Goal: Task Accomplishment & Management: Complete application form

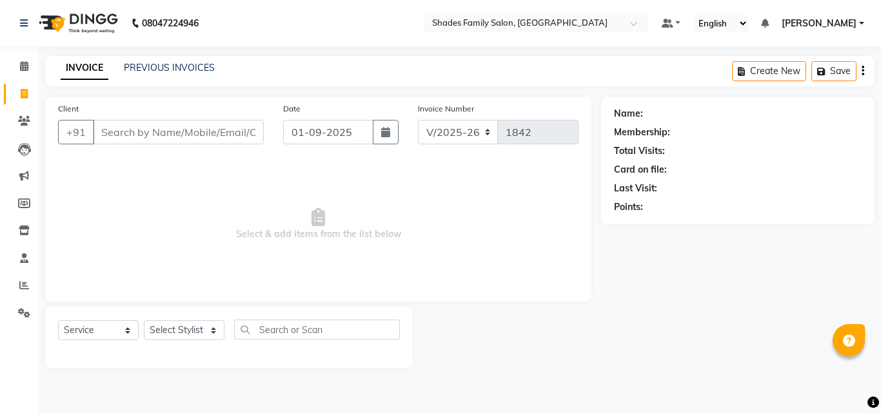
select select "7447"
select select "service"
select select "7447"
select select "service"
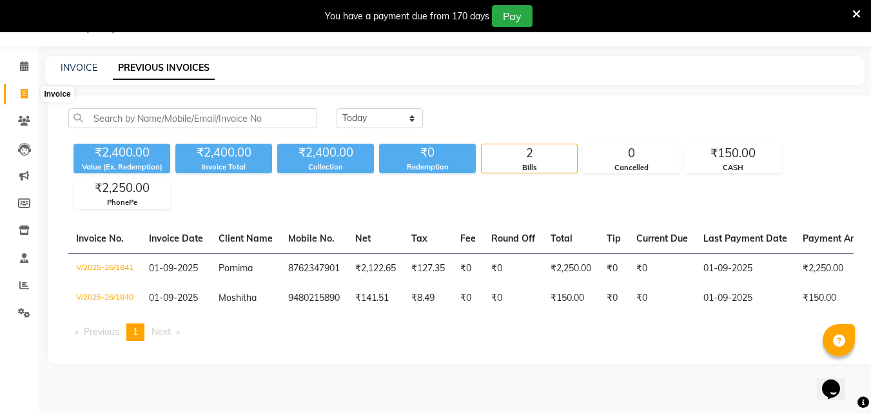
click at [24, 93] on icon at bounding box center [24, 94] width 7 height 10
select select "service"
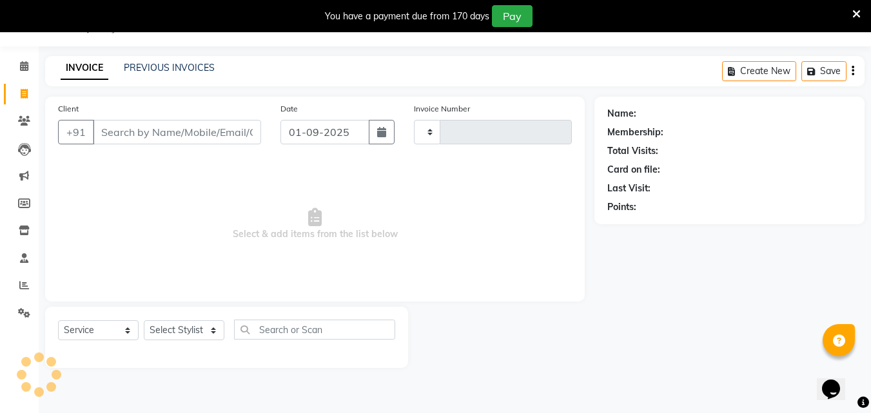
type input "1842"
select select "7447"
click at [859, 15] on icon at bounding box center [856, 14] width 8 height 12
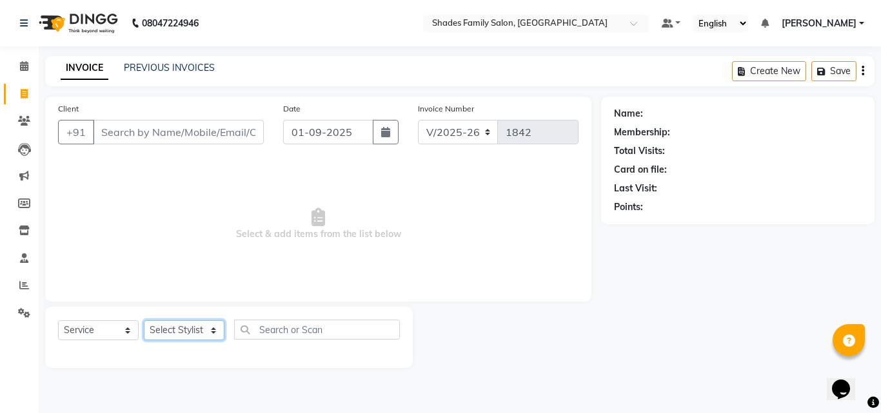
click at [182, 335] on select "Select Stylist Aman Monica Namrutha Ranjith Zeeshan" at bounding box center [184, 330] width 81 height 20
select select "83622"
click at [144, 320] on select "Select Stylist Aman Monica Namrutha Ranjith Zeeshan" at bounding box center [184, 330] width 81 height 20
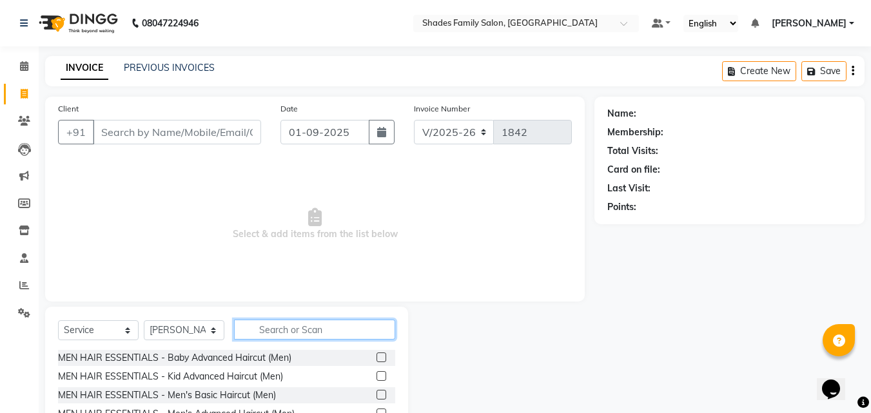
click at [300, 332] on input "text" at bounding box center [314, 330] width 161 height 20
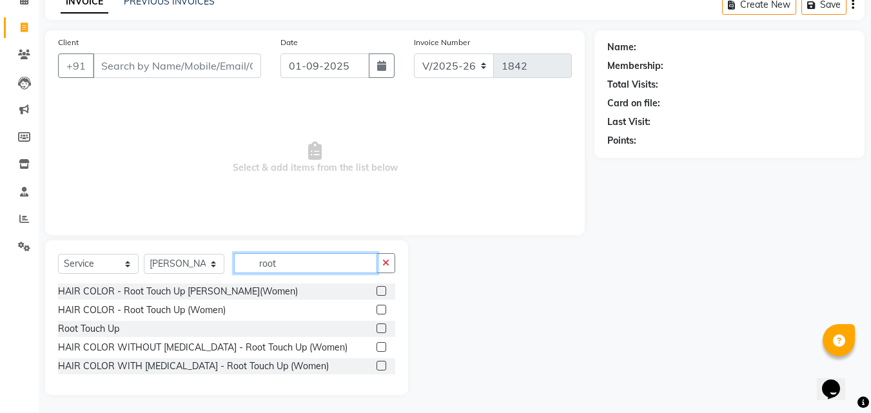
scroll to position [68, 0]
type input "root"
click at [378, 306] on label at bounding box center [381, 309] width 10 height 10
click at [378, 306] on input "checkbox" at bounding box center [380, 309] width 8 height 8
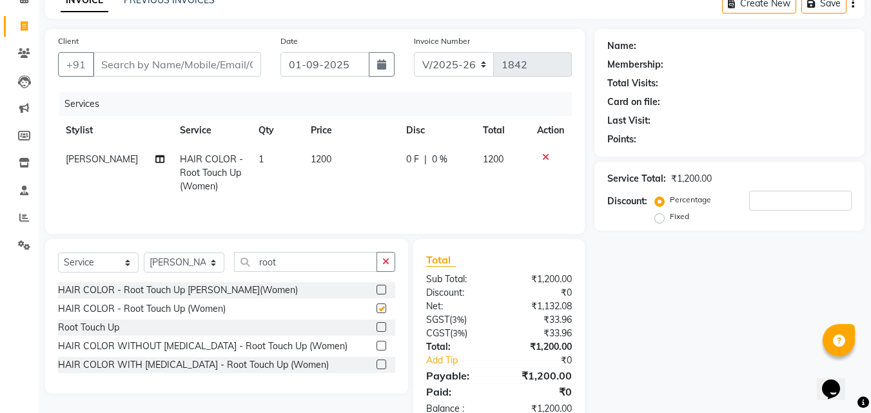
checkbox input "false"
drag, startPoint x: 380, startPoint y: 344, endPoint x: 401, endPoint y: 287, distance: 60.6
click at [380, 344] on label at bounding box center [381, 346] width 10 height 10
click at [380, 344] on input "checkbox" at bounding box center [380, 346] width 8 height 8
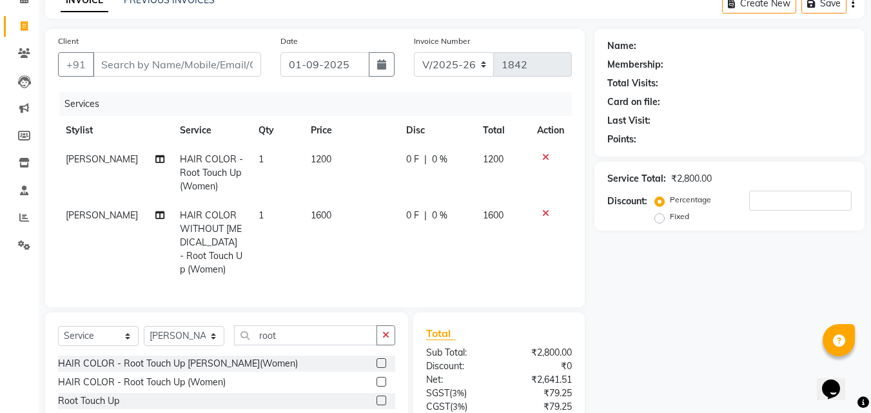
checkbox input "false"
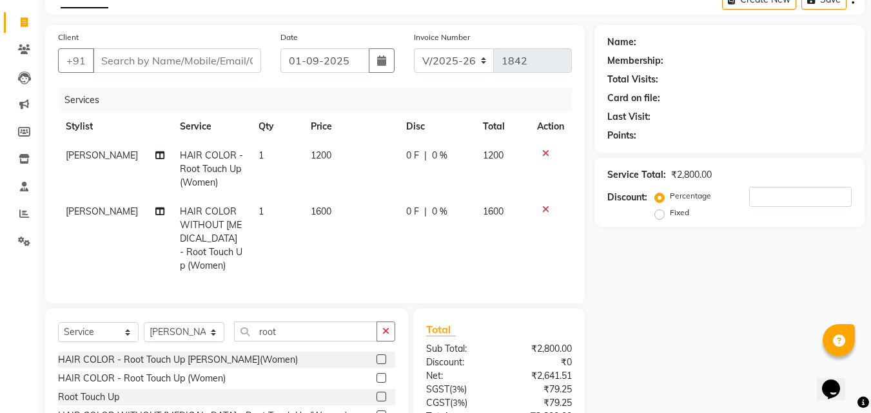
scroll to position [186, 0]
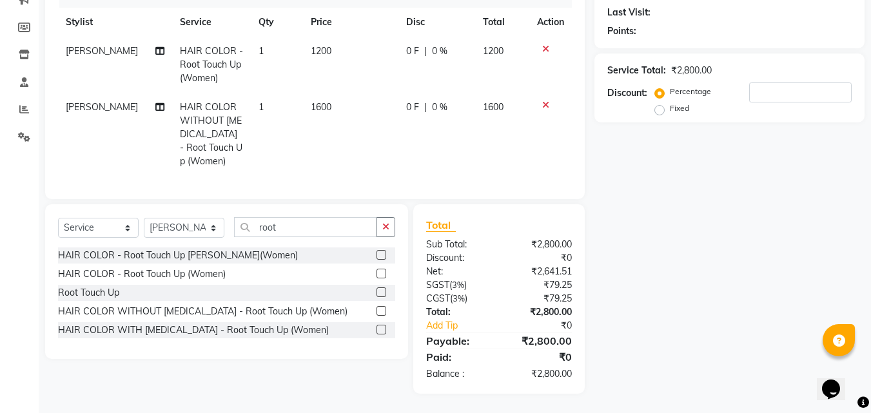
click at [381, 254] on label at bounding box center [381, 255] width 10 height 10
click at [381, 254] on input "checkbox" at bounding box center [380, 255] width 8 height 8
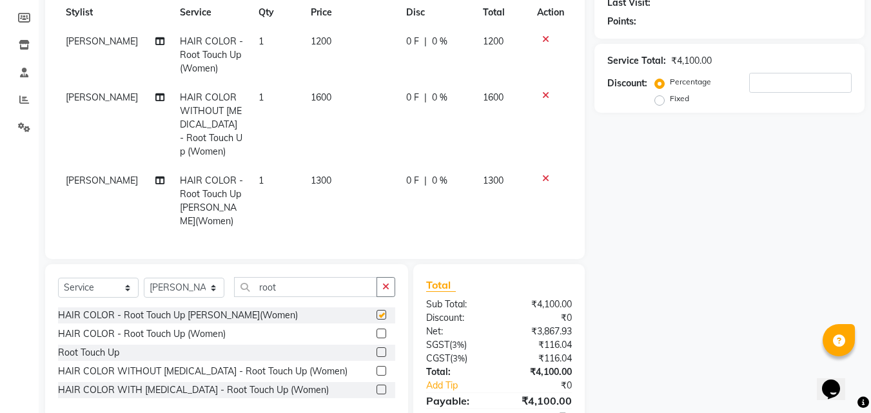
checkbox input "false"
click at [543, 39] on icon at bounding box center [545, 39] width 7 height 9
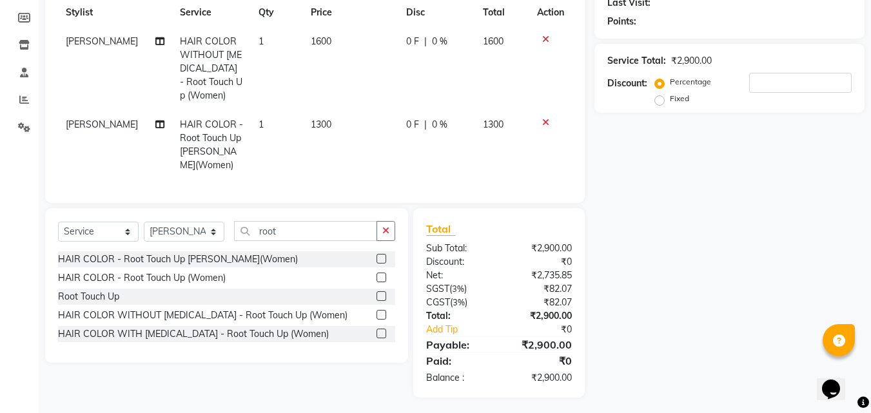
click at [543, 39] on icon at bounding box center [545, 39] width 7 height 9
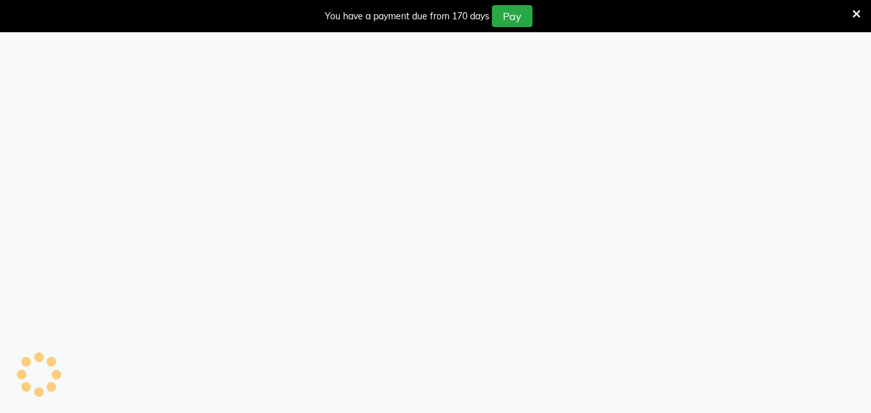
select select "service"
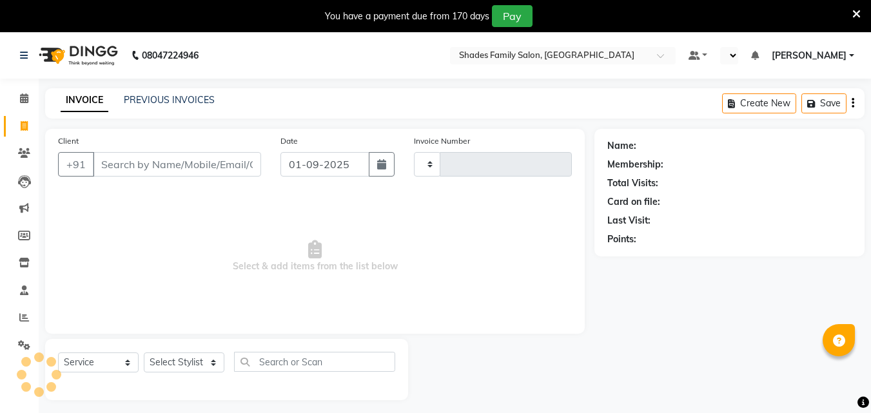
click at [854, 13] on icon at bounding box center [856, 14] width 8 height 12
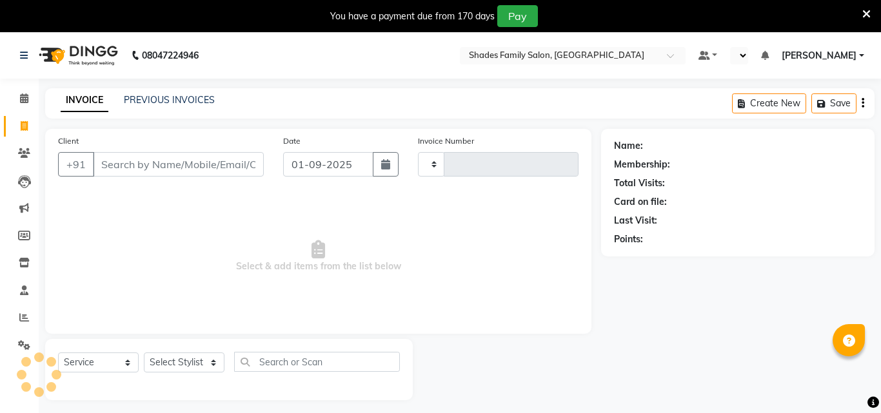
type input "1842"
select select "7447"
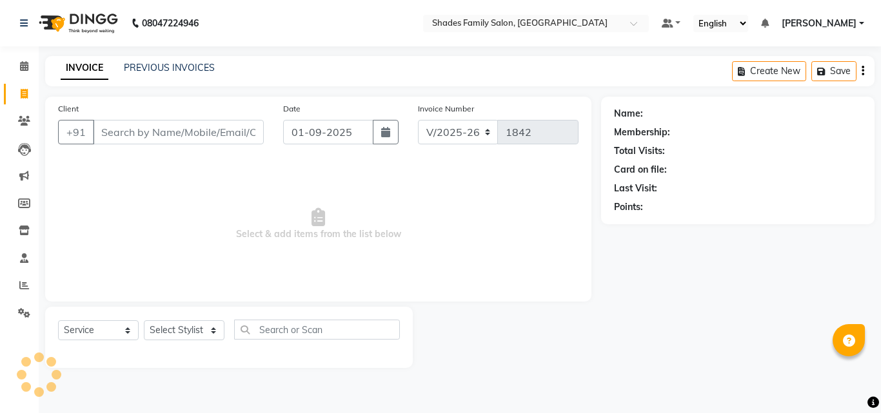
select select "en"
select select "7447"
select select "service"
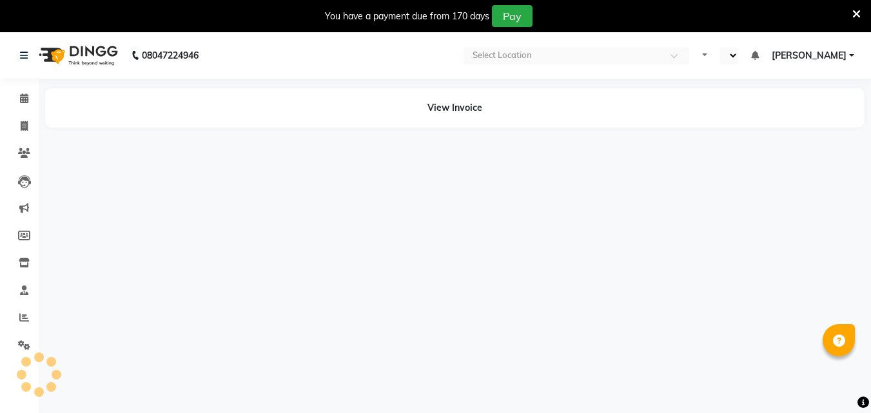
click at [857, 15] on icon at bounding box center [856, 14] width 8 height 12
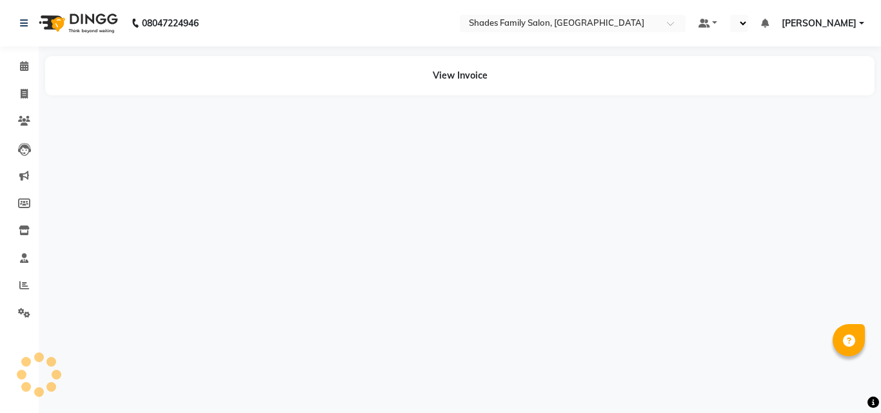
select select "en"
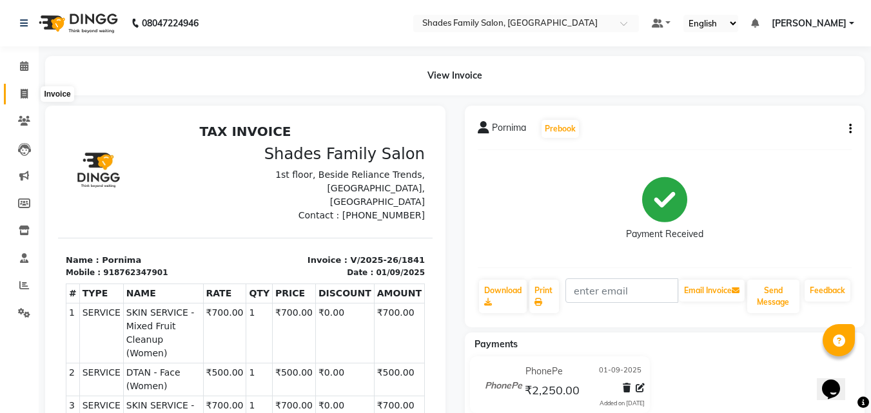
click at [31, 89] on span at bounding box center [24, 94] width 23 height 15
select select "service"
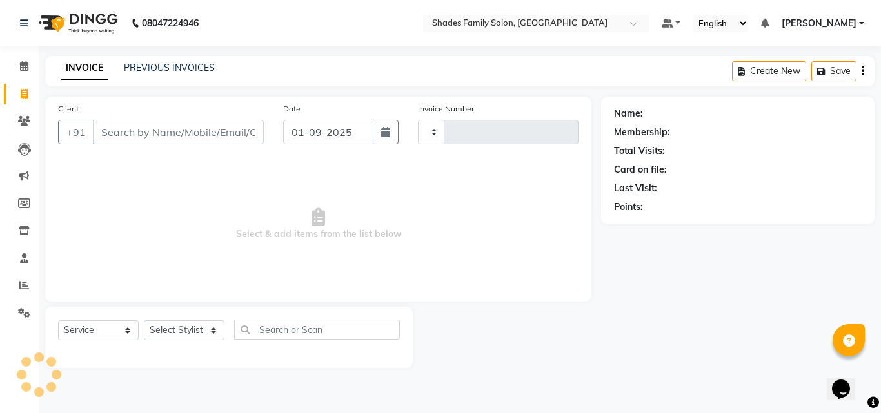
click at [28, 90] on span at bounding box center [24, 94] width 23 height 15
select select "service"
type input "1842"
click at [166, 329] on select "Select Stylist" at bounding box center [184, 330] width 81 height 20
select select "7447"
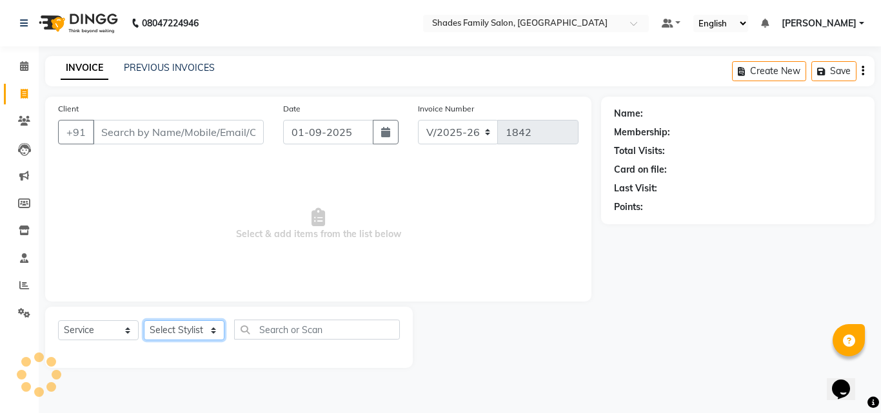
click at [166, 327] on select "Select Stylist" at bounding box center [184, 330] width 81 height 20
click at [166, 327] on select "Select Stylist [PERSON_NAME] [PERSON_NAME]" at bounding box center [184, 330] width 81 height 20
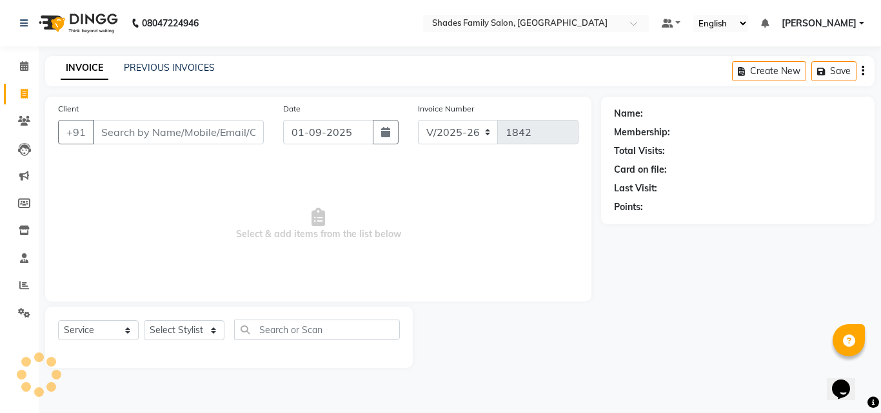
click at [166, 319] on div "Select Service Product Membership Package Voucher Prepaid Gift Card Select Styl…" at bounding box center [228, 337] width 367 height 61
click at [167, 327] on select "Select Stylist [PERSON_NAME] [PERSON_NAME]" at bounding box center [184, 330] width 81 height 20
select select "69687"
click at [144, 320] on select "Select Stylist [PERSON_NAME] [PERSON_NAME]" at bounding box center [184, 330] width 81 height 20
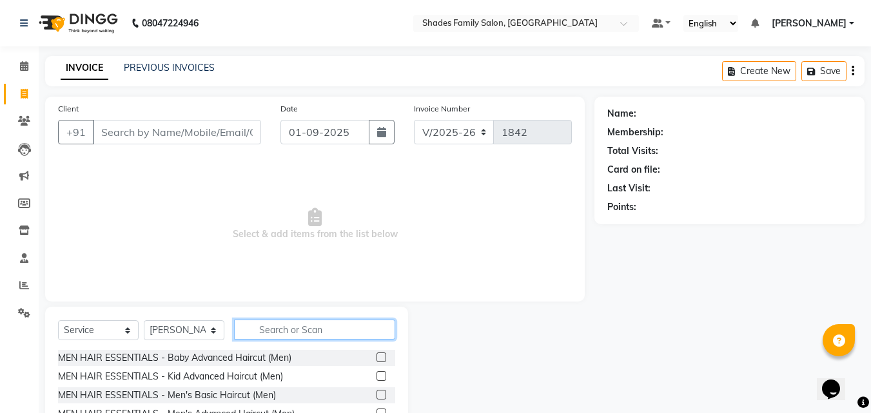
click at [268, 335] on input "text" at bounding box center [314, 330] width 161 height 20
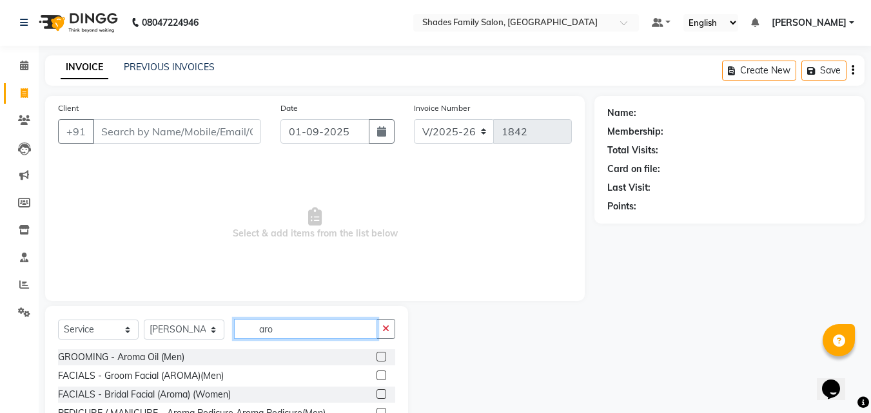
scroll to position [103, 0]
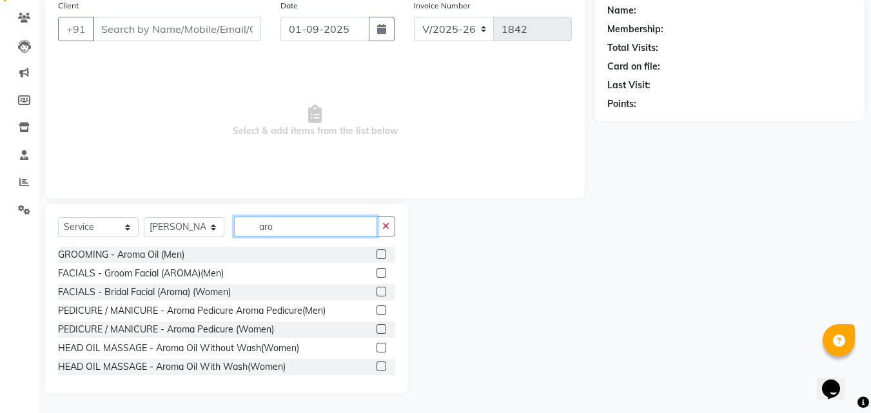
type input "aro"
click at [376, 309] on label at bounding box center [381, 311] width 10 height 10
click at [376, 309] on input "checkbox" at bounding box center [380, 311] width 8 height 8
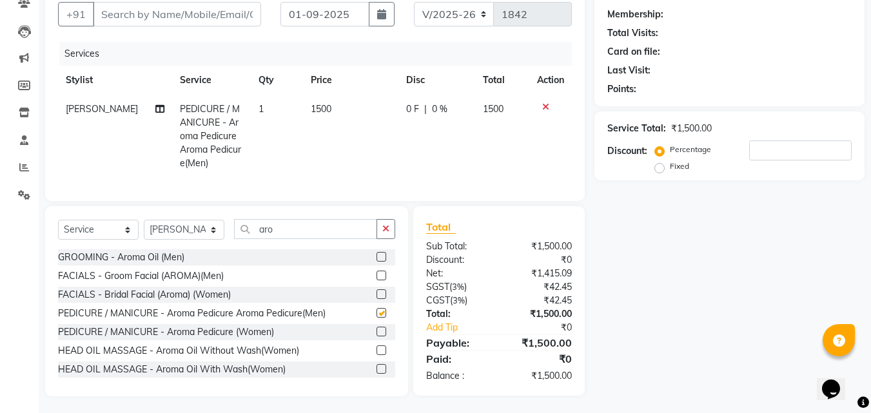
scroll to position [130, 0]
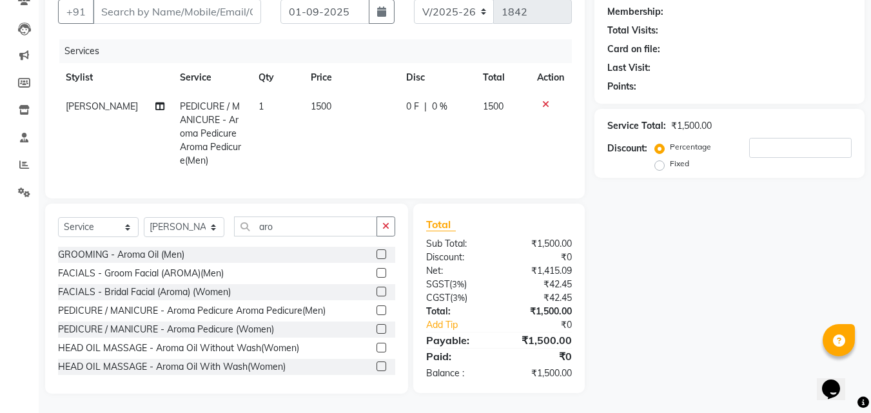
checkbox input "false"
click at [327, 104] on td "1500" at bounding box center [350, 133] width 95 height 83
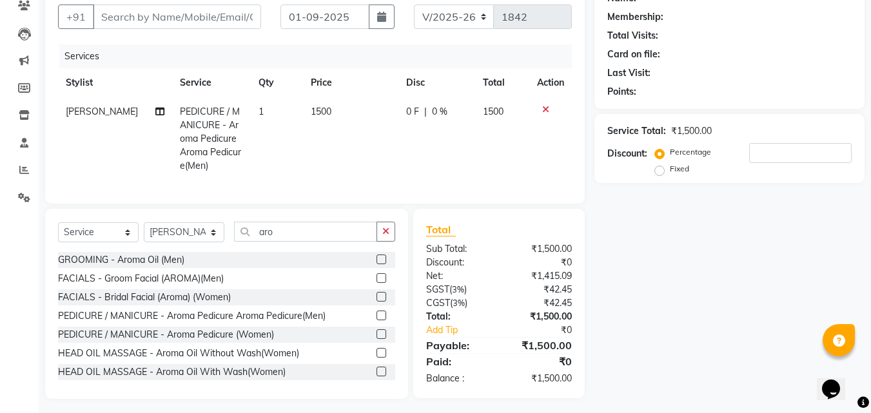
click at [327, 104] on td "1500" at bounding box center [350, 138] width 95 height 83
select select "69687"
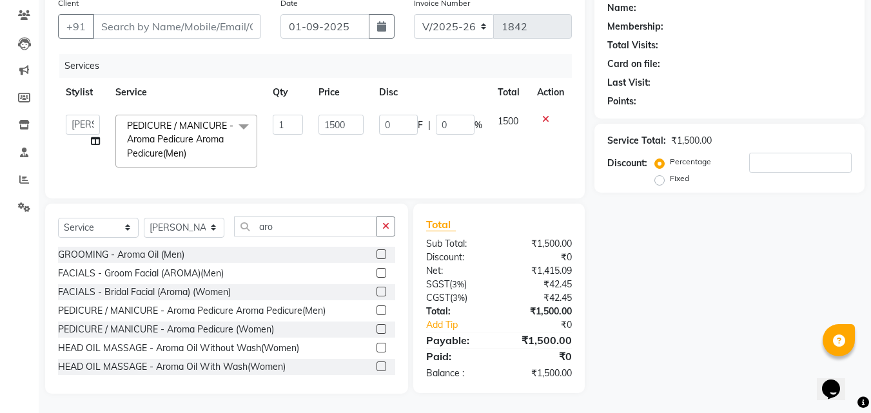
click at [356, 125] on td "1500" at bounding box center [341, 141] width 60 height 68
click at [340, 115] on input "1500" at bounding box center [340, 125] width 44 height 20
type input "900"
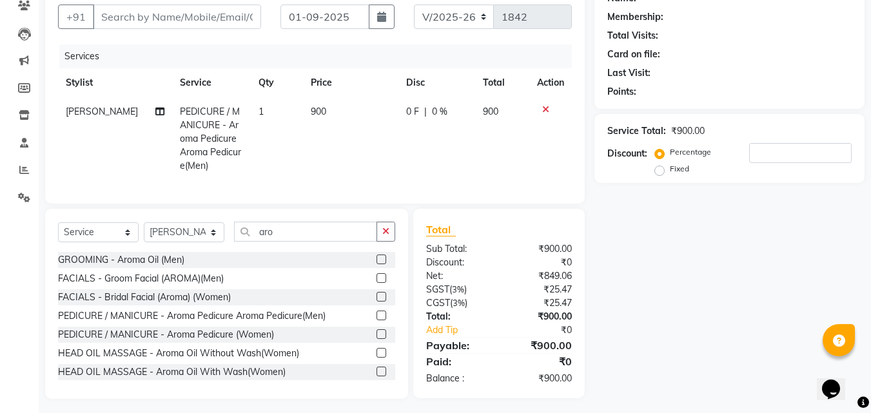
drag, startPoint x: 351, startPoint y: 144, endPoint x: 368, endPoint y: 190, distance: 48.7
click at [351, 144] on td "900" at bounding box center [350, 138] width 95 height 83
select select "69687"
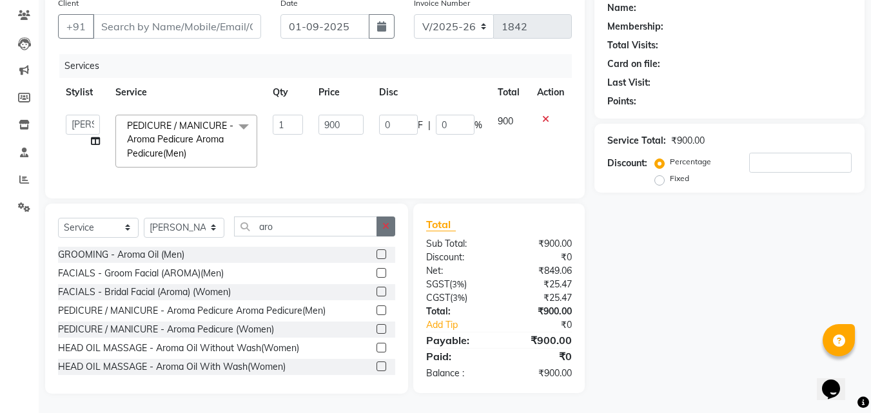
click at [382, 228] on icon "button" at bounding box center [385, 226] width 7 height 9
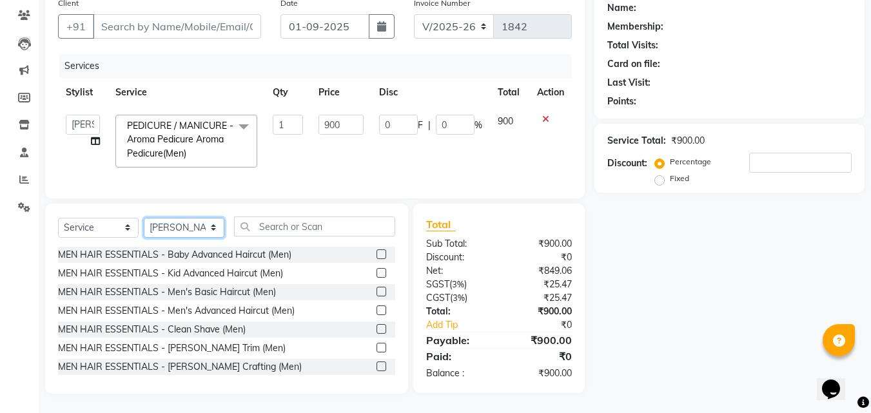
click at [171, 225] on select "Select Stylist Aman Monica Namrutha Ranjith Zeeshan" at bounding box center [184, 228] width 81 height 20
select select "89612"
click at [144, 218] on select "Select Stylist Aman Monica Namrutha Ranjith Zeeshan" at bounding box center [184, 228] width 81 height 20
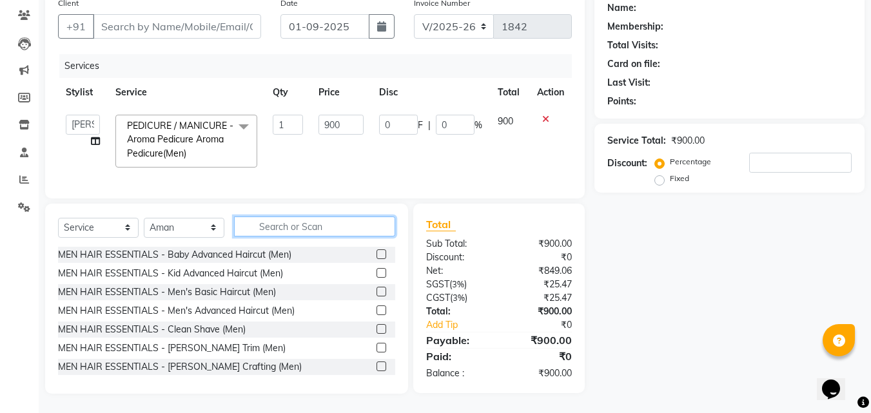
click at [257, 226] on input "text" at bounding box center [314, 227] width 161 height 20
drag, startPoint x: 373, startPoint y: 290, endPoint x: 369, endPoint y: 260, distance: 30.6
click at [376, 291] on label at bounding box center [381, 292] width 10 height 10
click at [376, 291] on input "checkbox" at bounding box center [380, 292] width 8 height 8
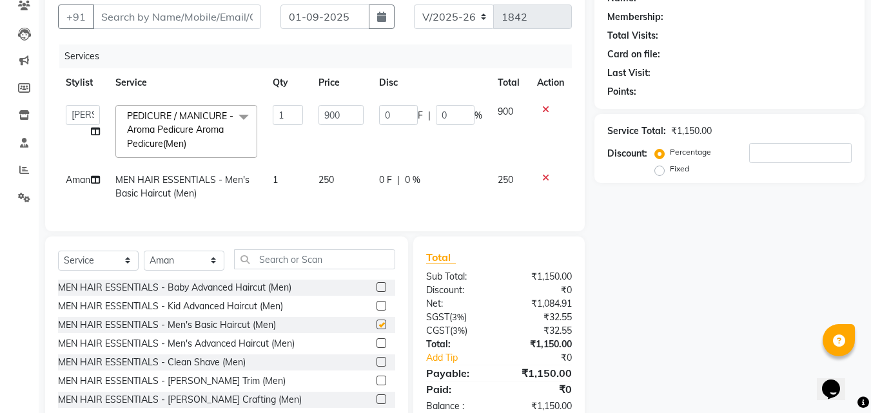
checkbox input "false"
click at [354, 175] on td "250" at bounding box center [341, 187] width 60 height 43
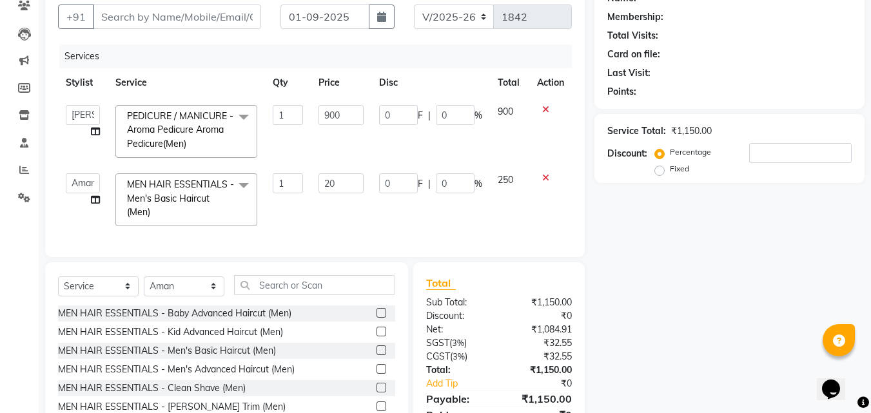
type input "200"
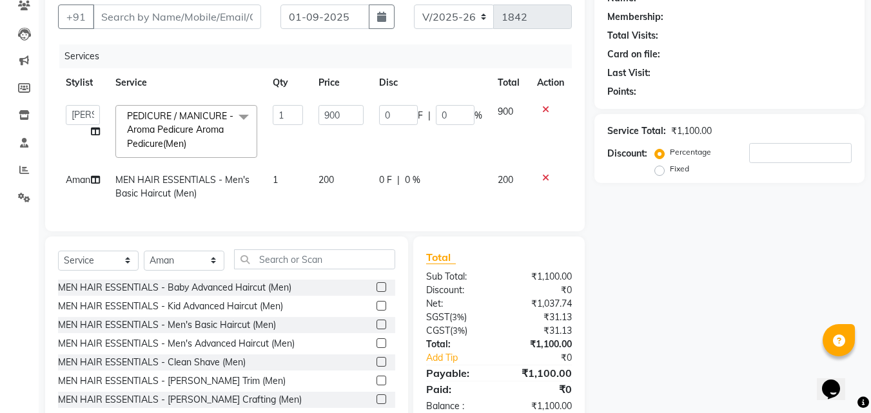
click at [349, 209] on div "Services Stylist Service Qty Price Disc Total Action Aman Monica Namrutha Ranji…" at bounding box center [315, 131] width 514 height 174
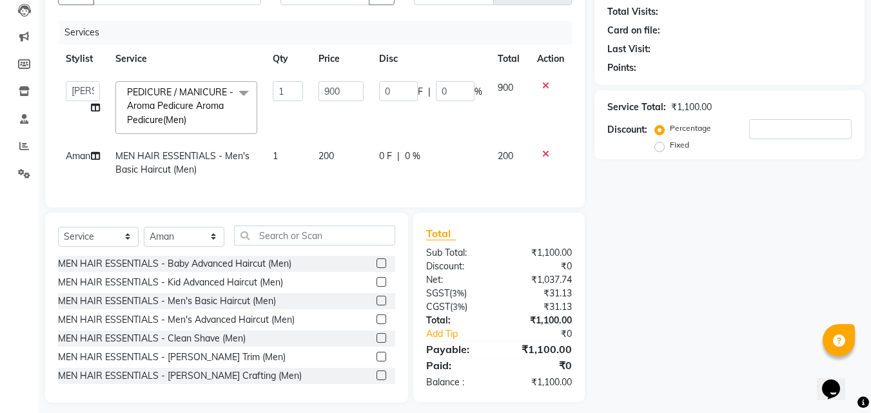
scroll to position [158, 0]
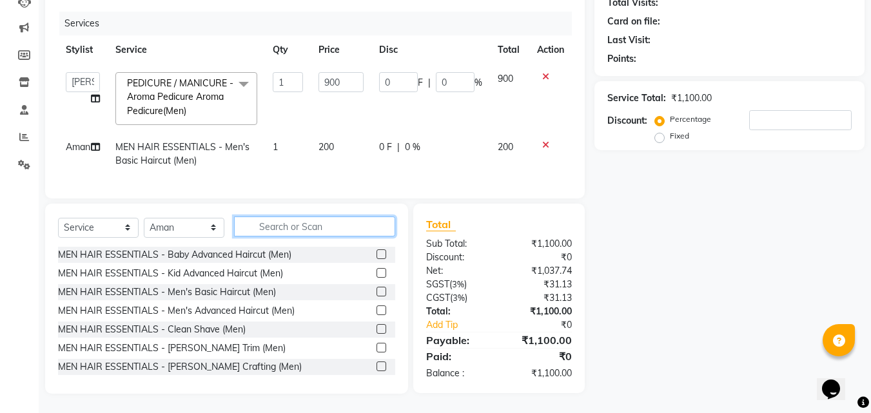
click at [272, 226] on input "text" at bounding box center [314, 227] width 161 height 20
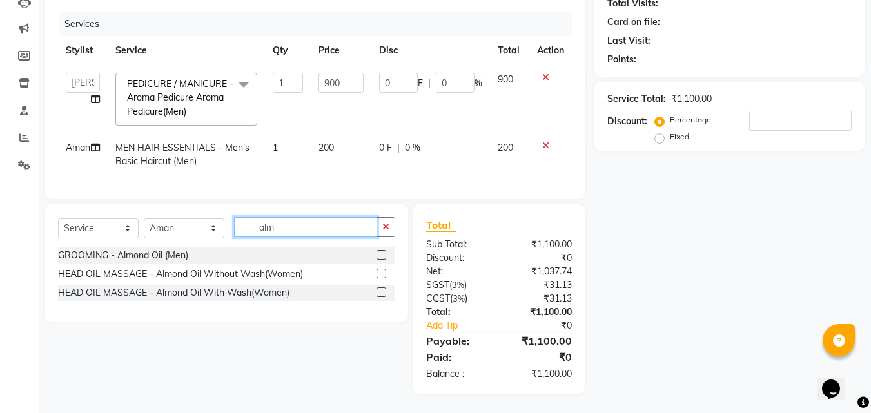
type input "alm"
click at [384, 256] on label at bounding box center [381, 255] width 10 height 10
click at [384, 256] on input "checkbox" at bounding box center [380, 255] width 8 height 8
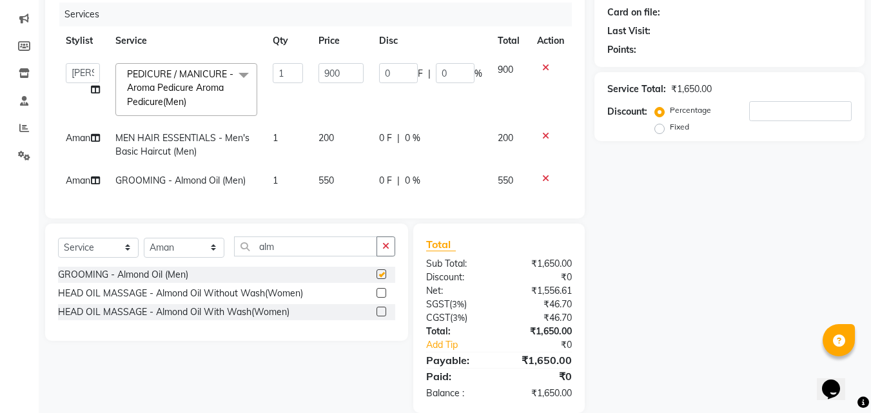
checkbox input "false"
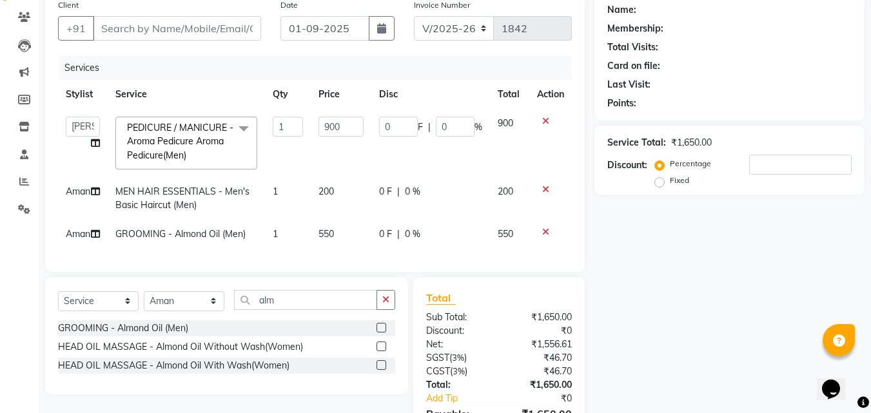
scroll to position [135, 0]
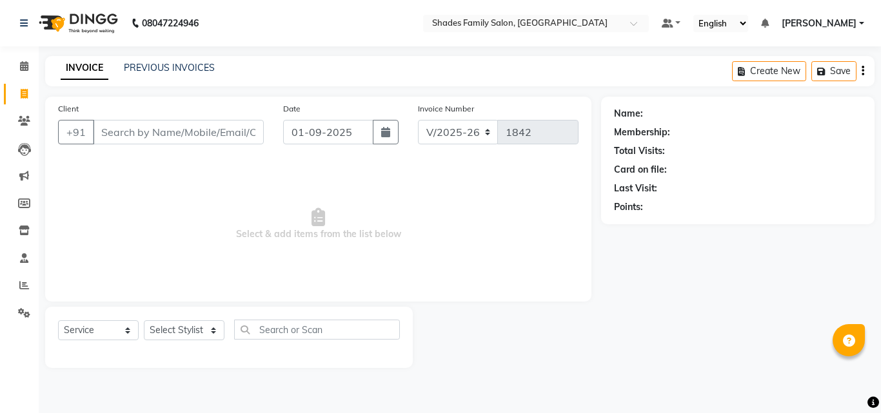
select select "7447"
select select "service"
